Goal: Go to known website: Access a specific website the user already knows

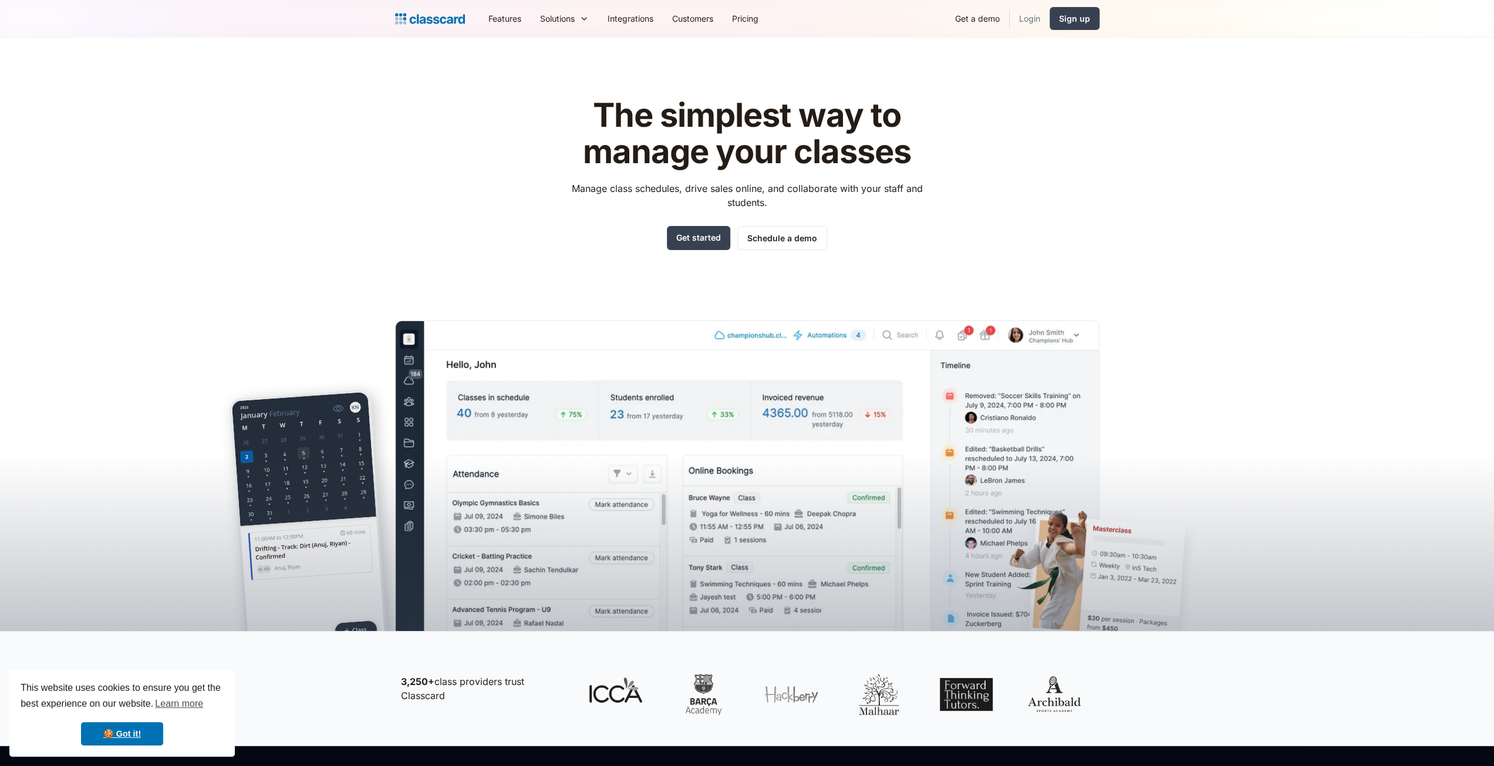
click at [1025, 21] on link "Login" at bounding box center [1030, 18] width 40 height 26
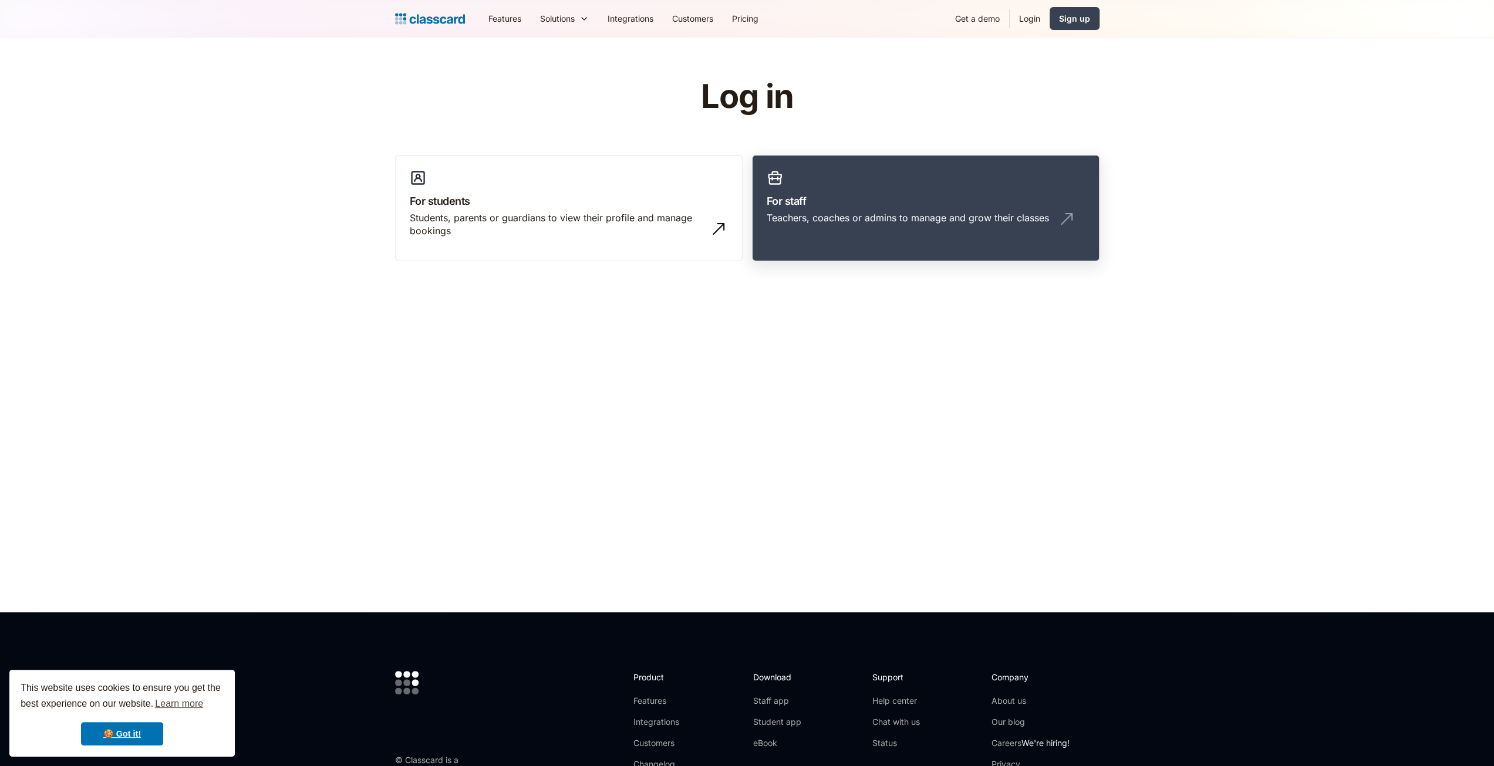
click at [798, 215] on div "Teachers, coaches or admins to manage and grow their classes" at bounding box center [908, 217] width 282 height 13
